Goal: Task Accomplishment & Management: Manage account settings

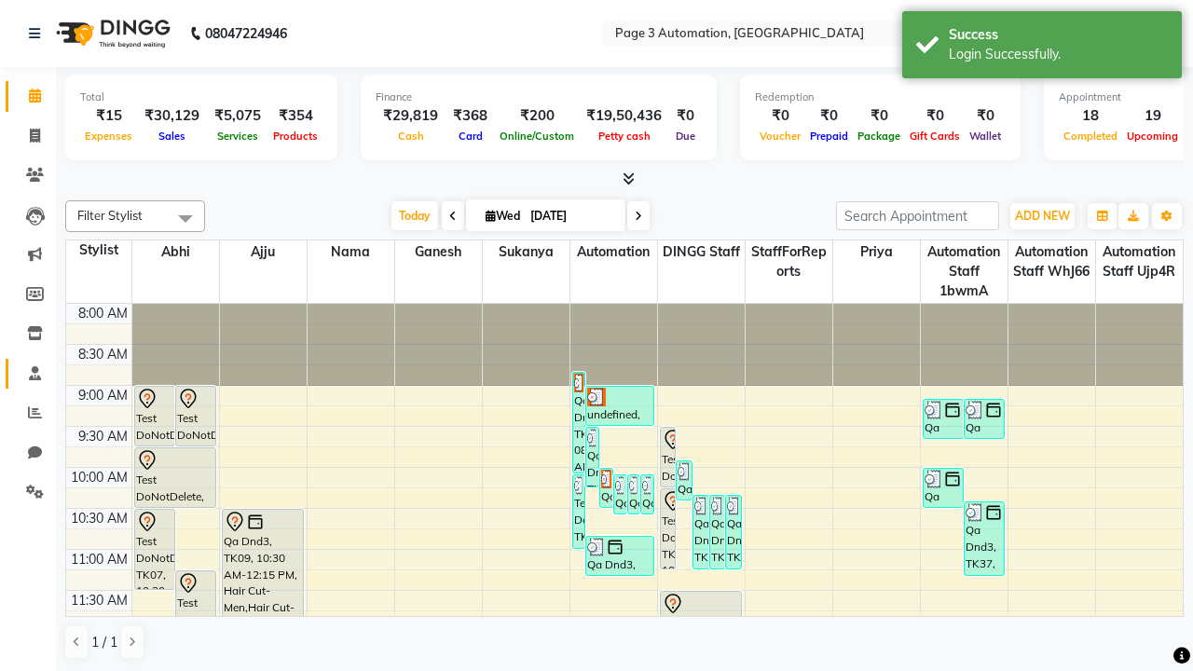
click at [28, 373] on span at bounding box center [35, 374] width 33 height 21
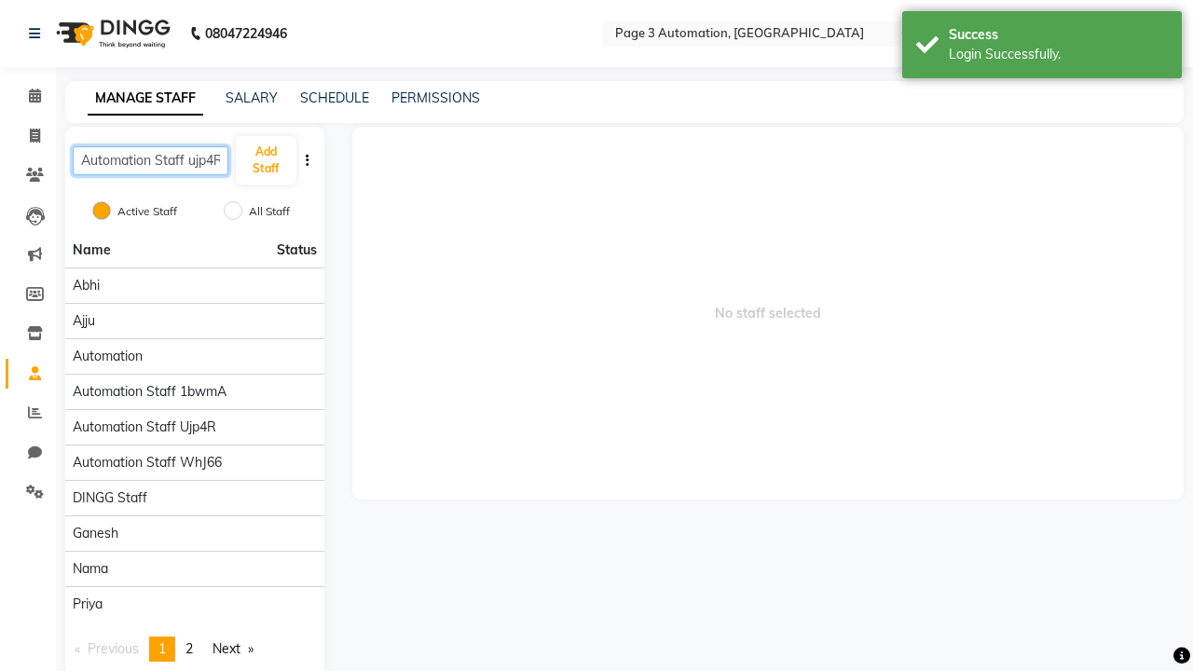
scroll to position [0, 3]
type input "Automation Staff ujp4R"
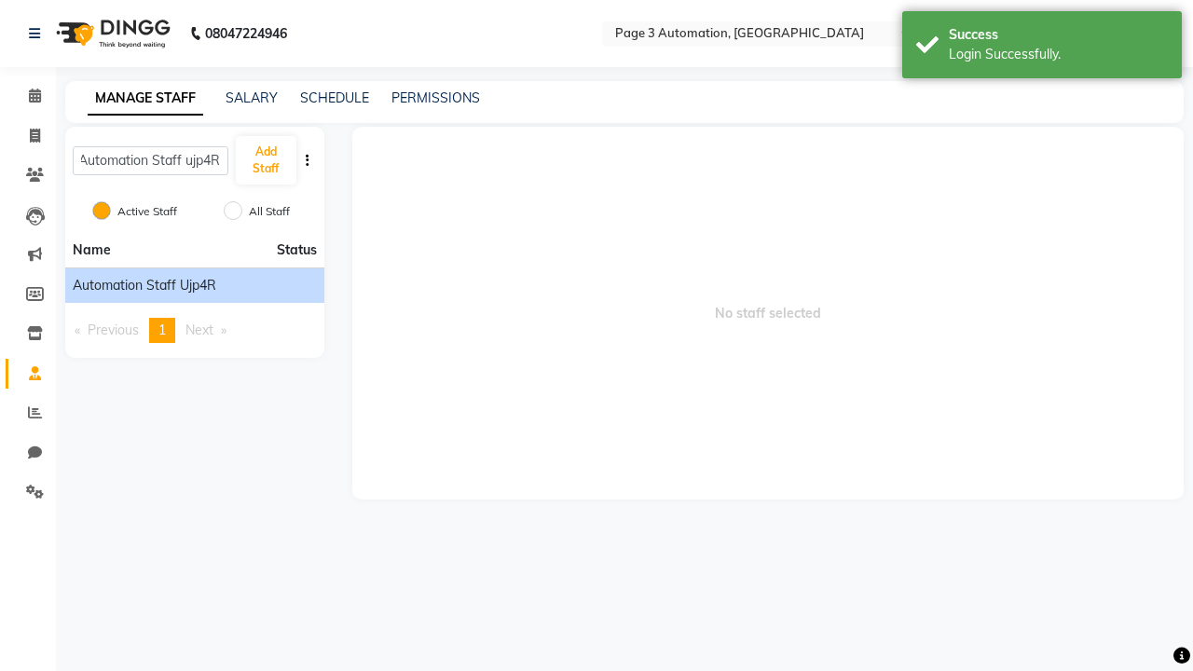
click at [194, 285] on span "Automation Staff ujp4R" at bounding box center [145, 286] width 144 height 20
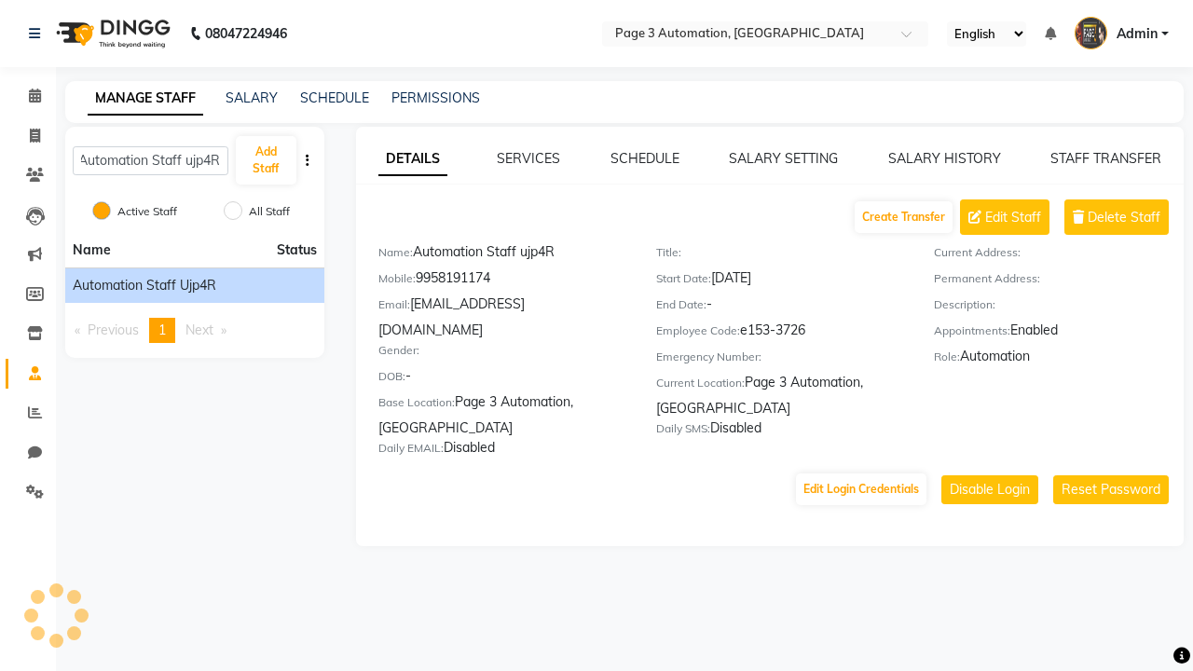
scroll to position [0, 0]
click at [412, 158] on link "DETAILS" at bounding box center [412, 160] width 69 height 34
click at [1124, 217] on span "Delete Staff" at bounding box center [1124, 218] width 73 height 20
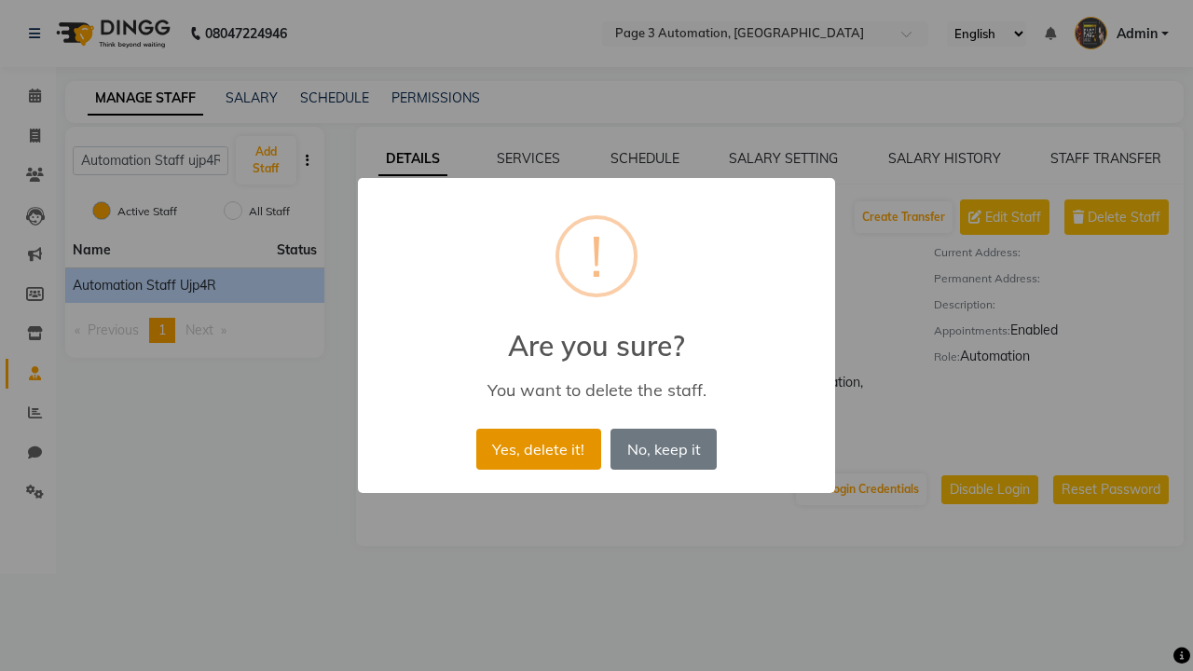
click at [538, 448] on button "Yes, delete it!" at bounding box center [538, 449] width 125 height 41
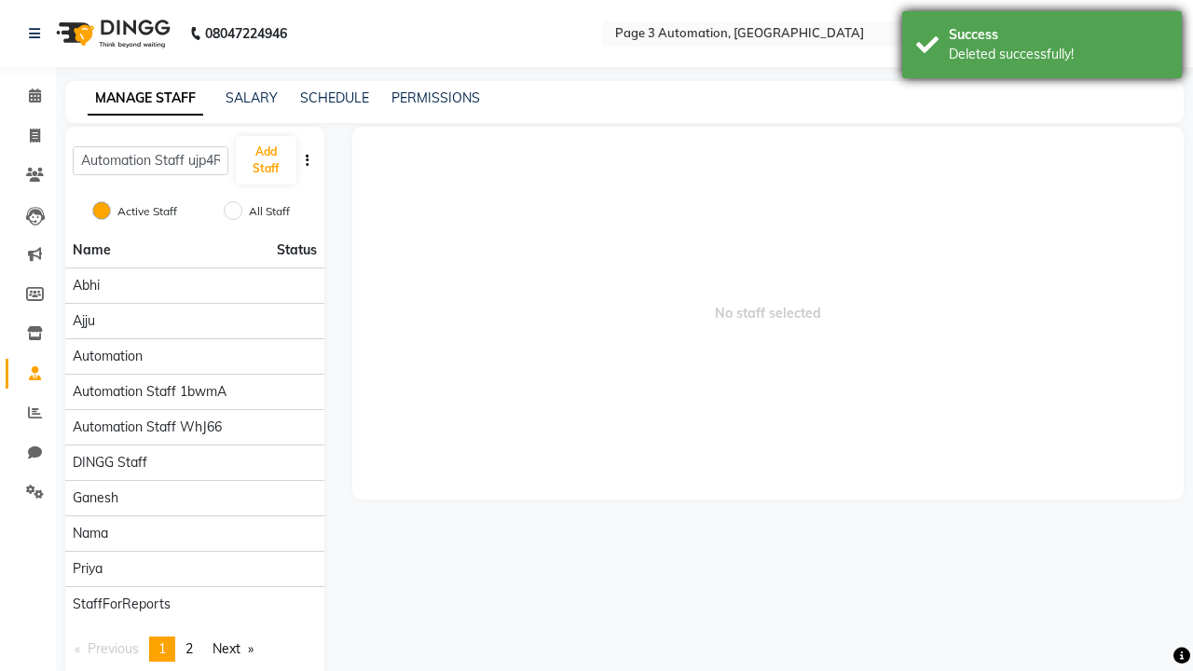
click at [1042, 48] on div "Deleted successfully!" at bounding box center [1058, 55] width 219 height 20
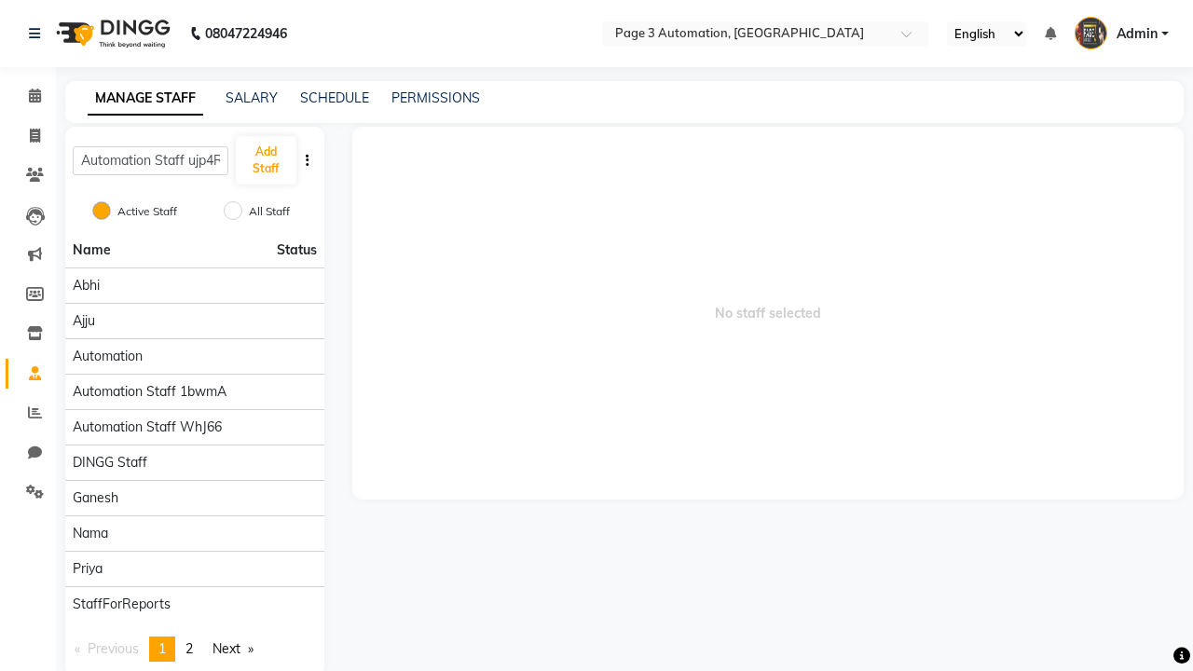
click at [1121, 34] on span "Admin" at bounding box center [1137, 34] width 41 height 20
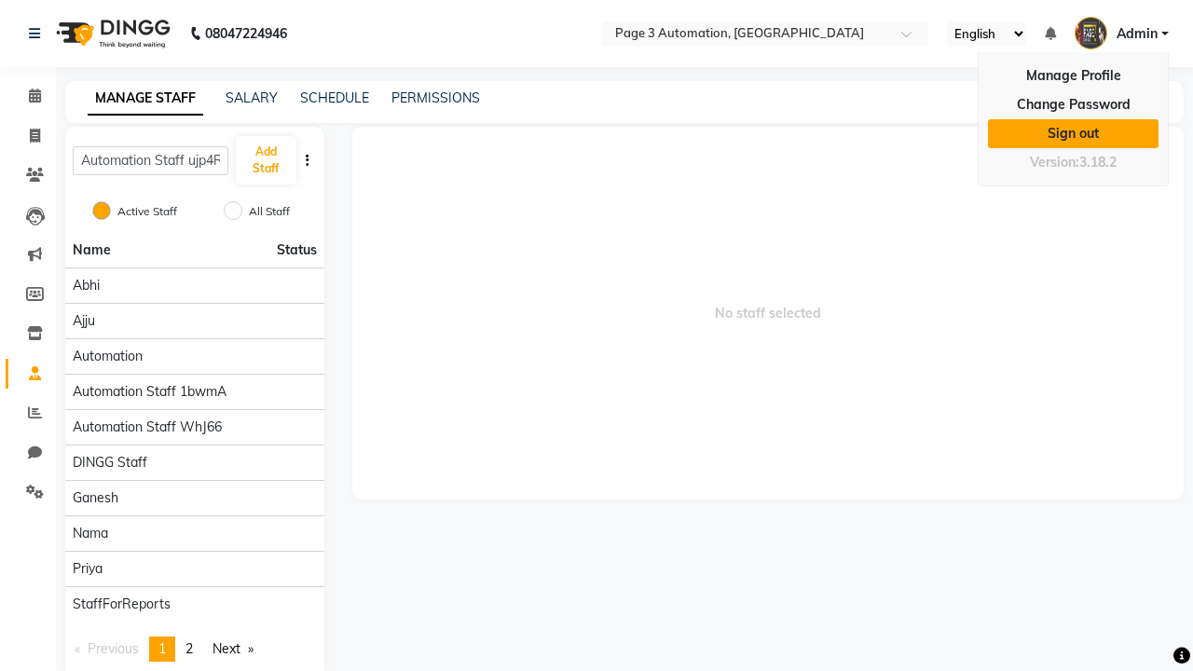
click at [1073, 133] on link "Sign out" at bounding box center [1073, 133] width 171 height 29
